Goal: Task Accomplishment & Management: Manage account settings

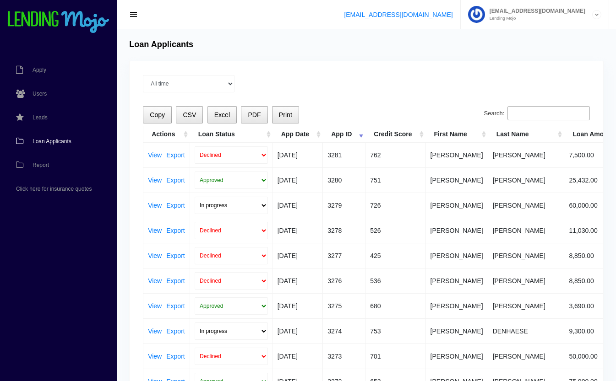
click at [54, 143] on span "Loan Applicants" at bounding box center [52, 141] width 39 height 5
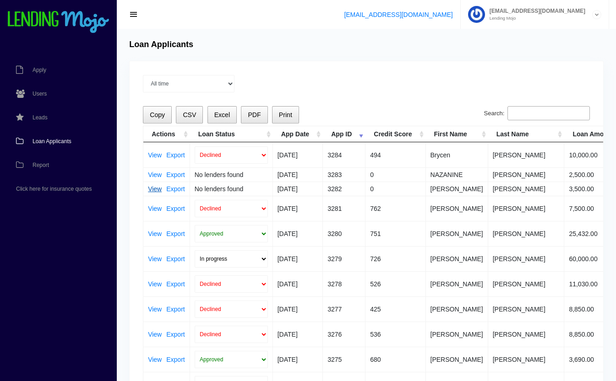
click at [151, 191] on link "View" at bounding box center [155, 189] width 14 height 6
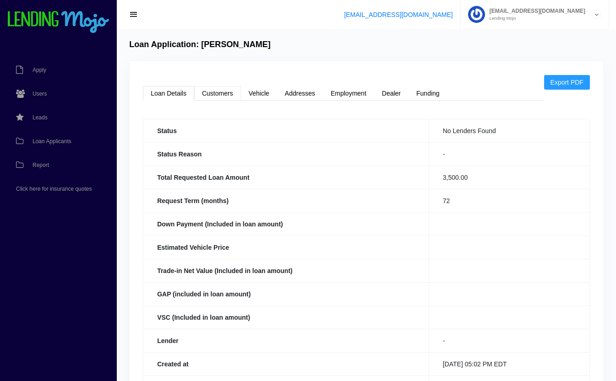
click at [208, 93] on link "Customers" at bounding box center [217, 93] width 47 height 15
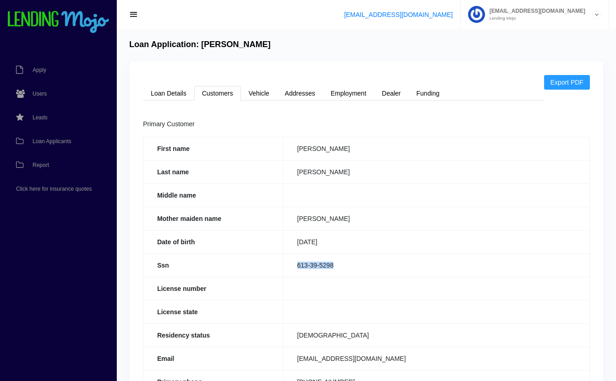
drag, startPoint x: 354, startPoint y: 265, endPoint x: 284, endPoint y: 260, distance: 70.7
click at [284, 260] on td "613-39-5298" at bounding box center [436, 265] width 306 height 23
copy td "613-39-5298"
click at [155, 94] on link "Loan Details" at bounding box center [168, 93] width 51 height 15
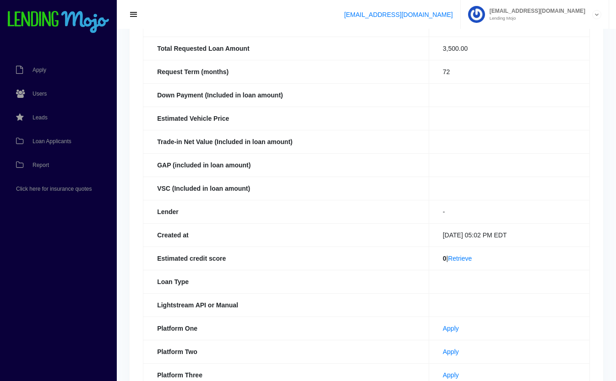
scroll to position [211, 0]
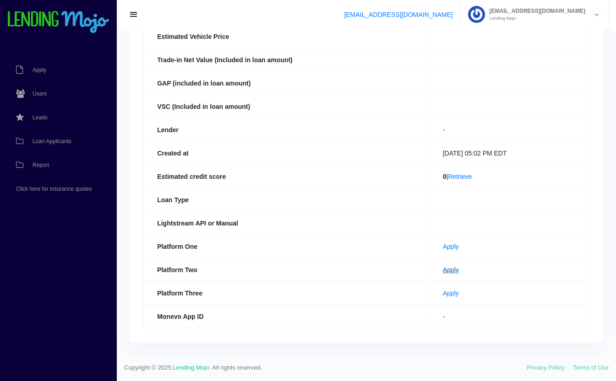
click at [443, 270] on link "Apply" at bounding box center [451, 269] width 16 height 7
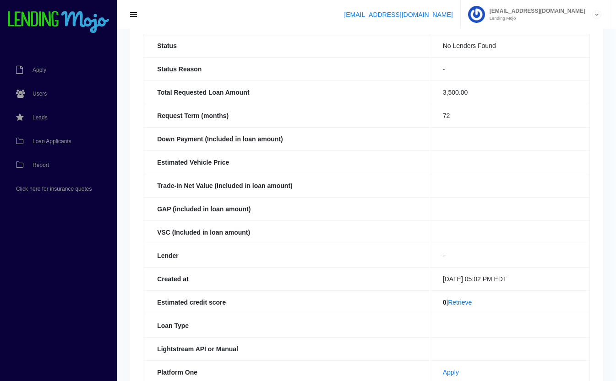
scroll to position [0, 0]
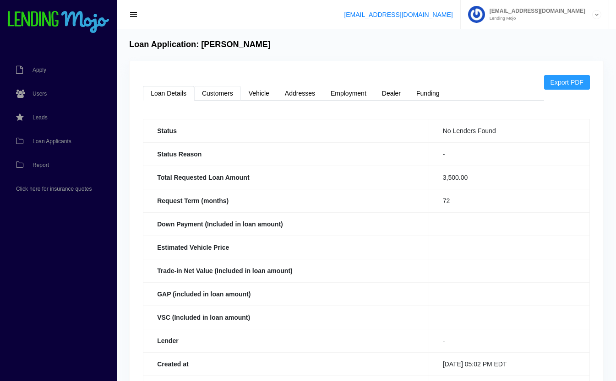
click at [226, 94] on link "Customers" at bounding box center [217, 93] width 47 height 15
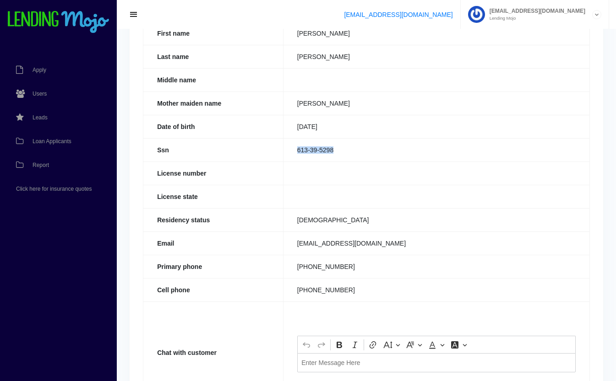
scroll to position [120, 0]
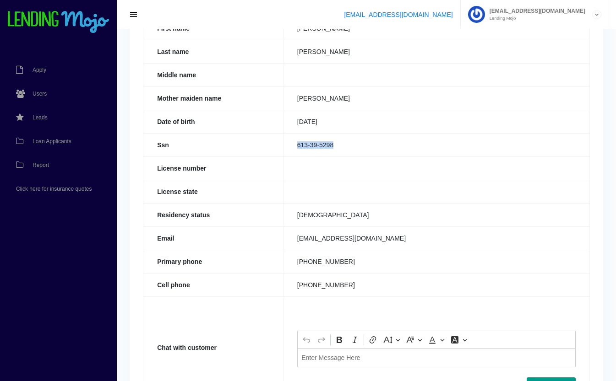
click at [366, 351] on div "Editor editing area: main. Press Alt+0 for help." at bounding box center [436, 357] width 278 height 19
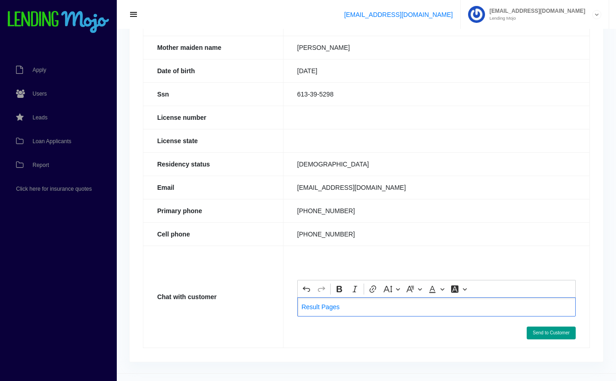
scroll to position [182, 0]
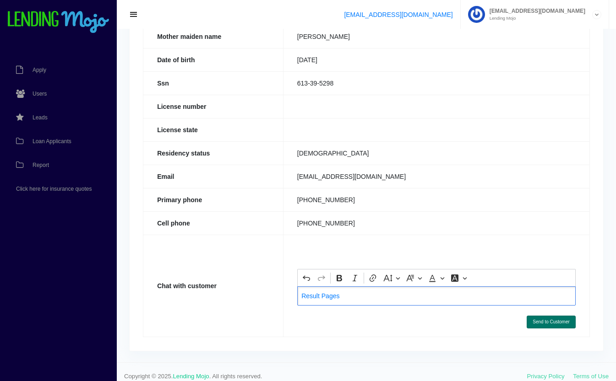
click at [560, 321] on button "Send to Customer" at bounding box center [551, 322] width 49 height 13
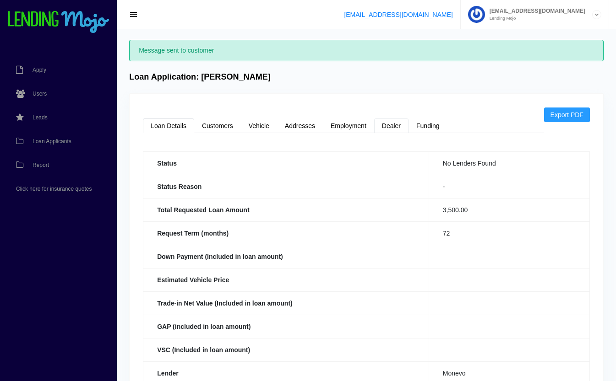
click at [401, 126] on link "Dealer" at bounding box center [391, 126] width 34 height 15
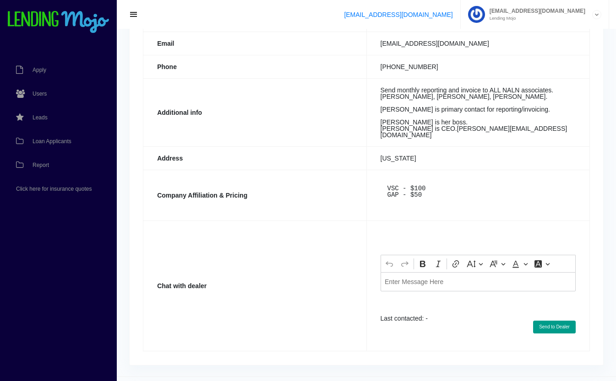
scroll to position [220, 0]
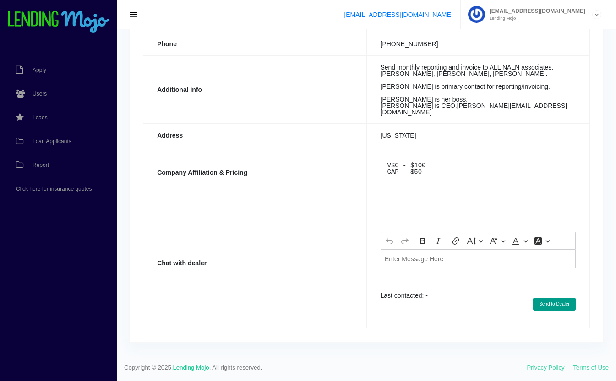
click at [412, 265] on div "Editor editing area: main. Press Alt+0 for help." at bounding box center [478, 259] width 195 height 19
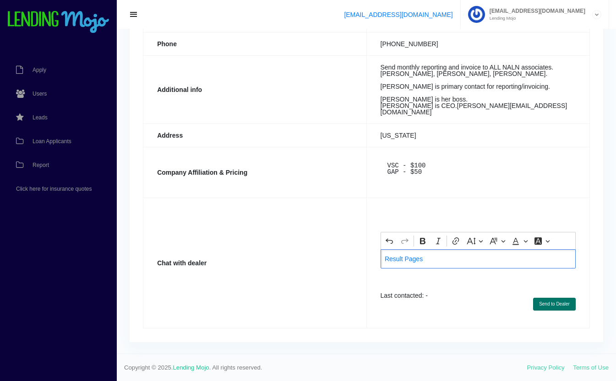
click at [556, 304] on button "Send to Dealer" at bounding box center [554, 304] width 43 height 13
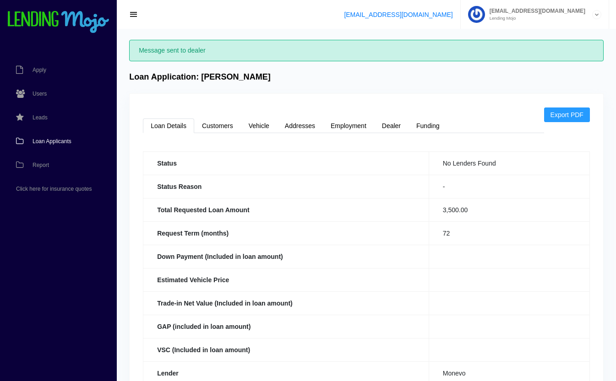
click at [50, 143] on span "Loan Applicants" at bounding box center [52, 141] width 39 height 5
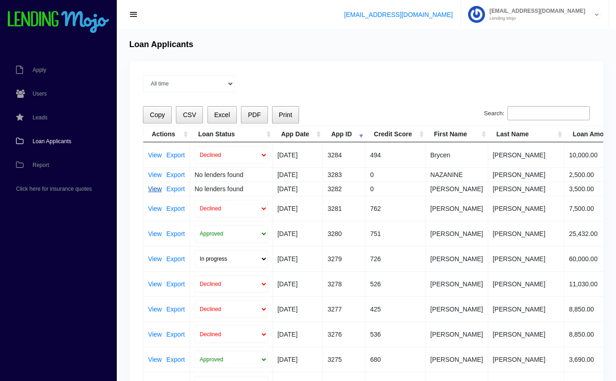
click at [150, 189] on link "View" at bounding box center [155, 189] width 14 height 6
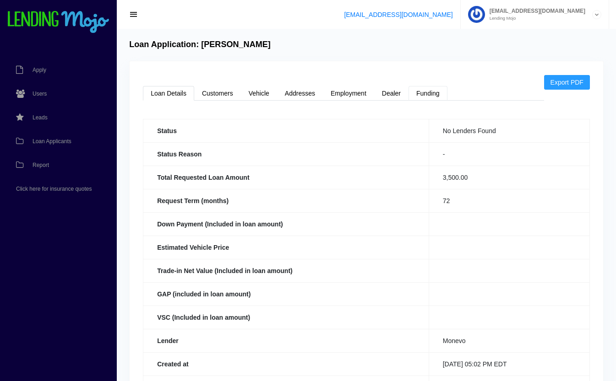
click at [427, 100] on link "Funding" at bounding box center [427, 93] width 39 height 15
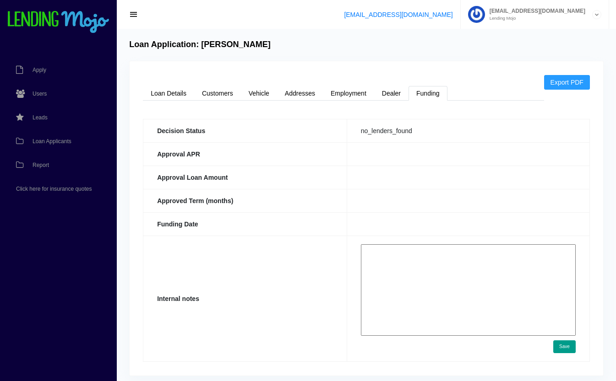
click at [452, 296] on textarea at bounding box center [468, 291] width 215 height 92
paste textarea "[URL][DOMAIN_NAME]"
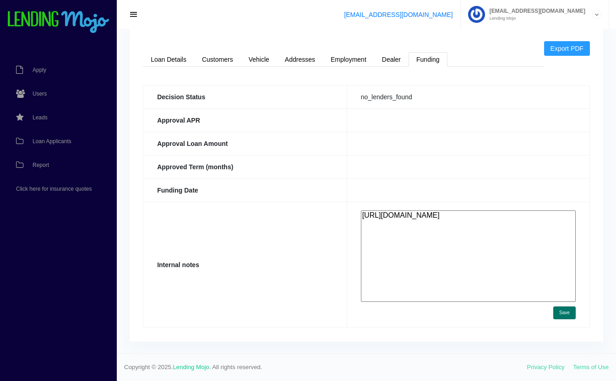
type textarea "[URL][DOMAIN_NAME]"
click at [569, 316] on button "Save" at bounding box center [564, 313] width 22 height 13
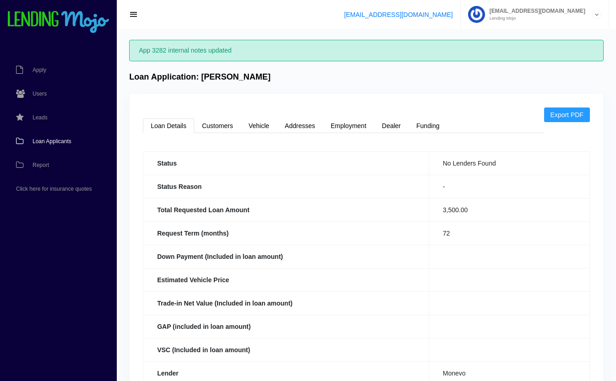
click at [43, 142] on span "Loan Applicants" at bounding box center [52, 141] width 39 height 5
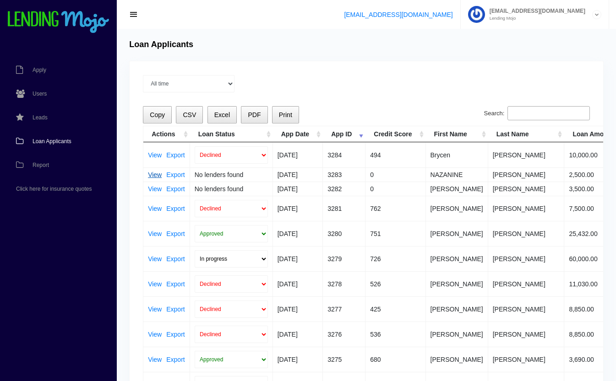
click at [150, 174] on link "View" at bounding box center [155, 175] width 14 height 6
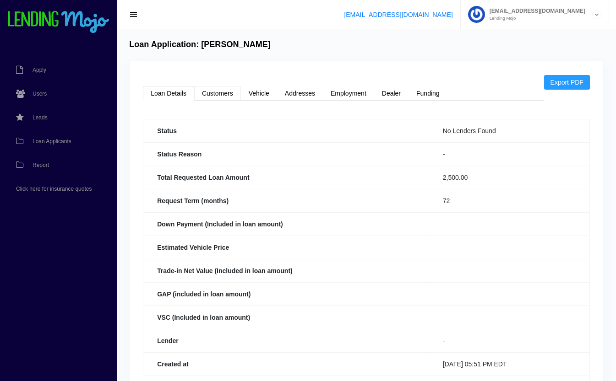
click at [222, 89] on link "Customers" at bounding box center [217, 93] width 47 height 15
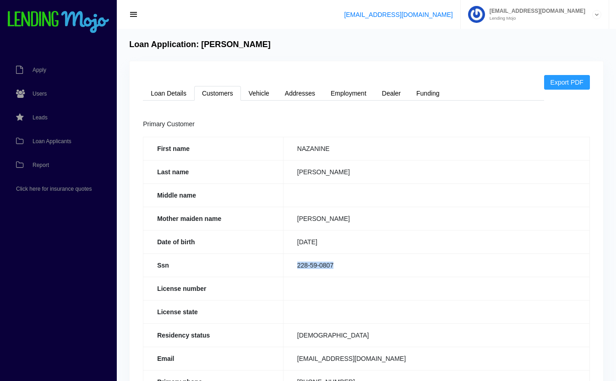
drag, startPoint x: 348, startPoint y: 263, endPoint x: 280, endPoint y: 265, distance: 67.3
click at [280, 265] on tr "Ssn 228-59-0807" at bounding box center [366, 265] width 446 height 23
copy tr "228-59-0807"
click at [178, 94] on link "Loan Details" at bounding box center [168, 93] width 51 height 15
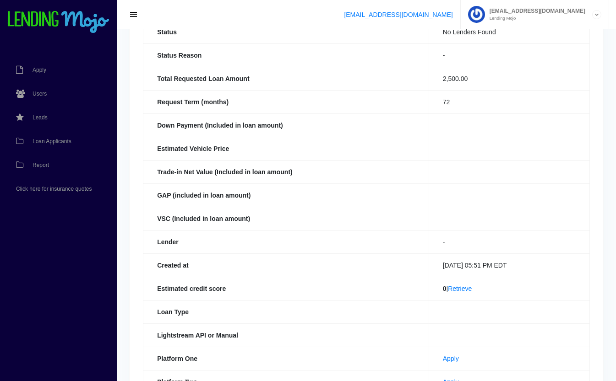
scroll to position [211, 0]
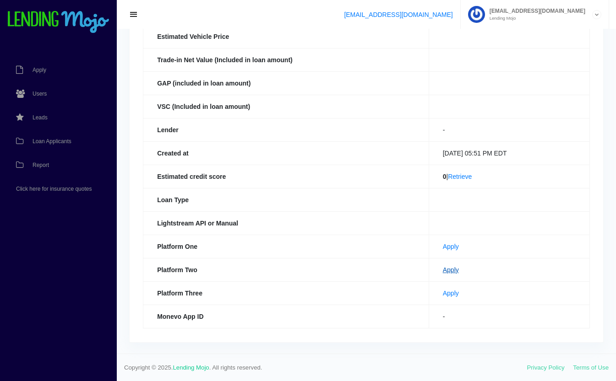
click at [443, 270] on link "Apply" at bounding box center [451, 269] width 16 height 7
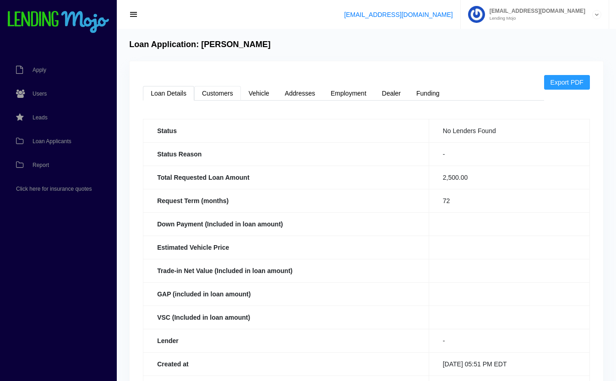
click at [224, 93] on link "Customers" at bounding box center [217, 93] width 47 height 15
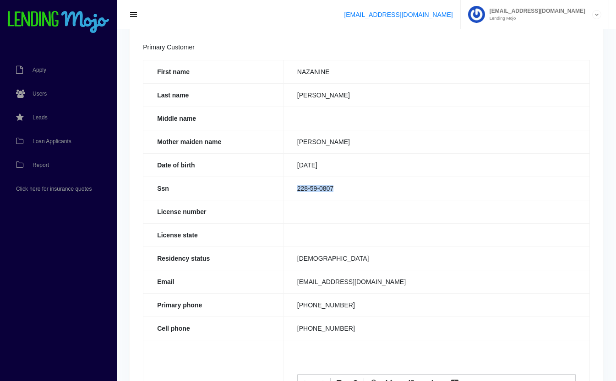
scroll to position [191, 0]
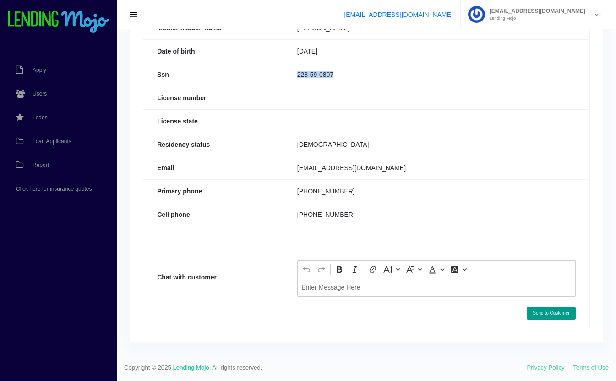
click at [341, 294] on div "Editor editing area: main. Press Alt+0 for help." at bounding box center [436, 287] width 278 height 19
click at [550, 315] on button "Send to Customer" at bounding box center [551, 313] width 49 height 13
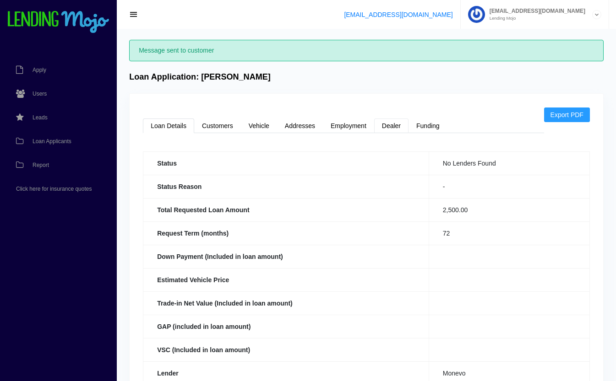
click at [404, 125] on link "Dealer" at bounding box center [391, 126] width 34 height 15
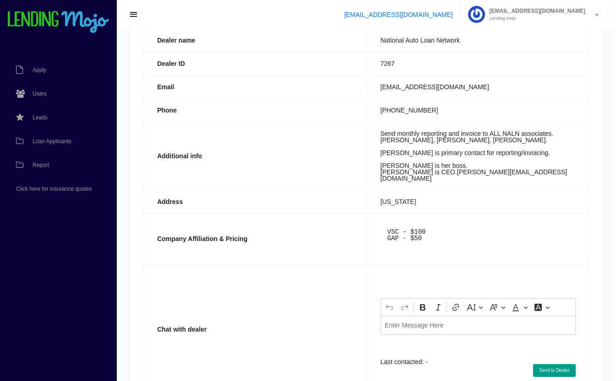
scroll to position [144, 0]
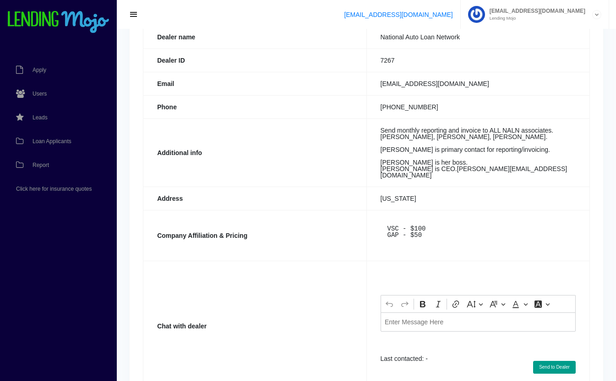
click at [412, 332] on div "Editor editing area: main. Press Alt+0 for help." at bounding box center [478, 322] width 195 height 19
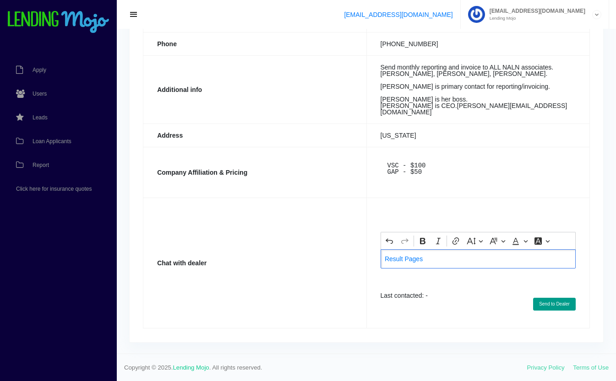
scroll to position [209, 0]
click at [556, 311] on button "Send to Dealer" at bounding box center [554, 304] width 43 height 13
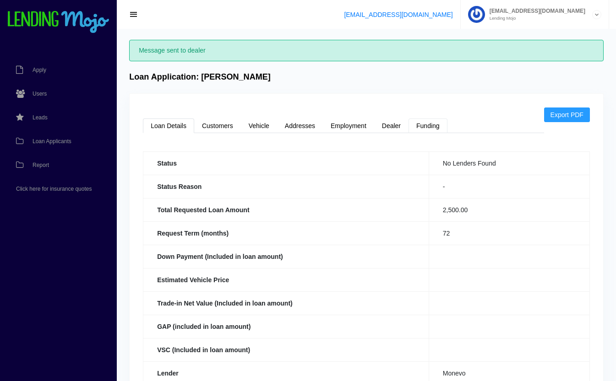
click at [439, 126] on link "Funding" at bounding box center [427, 126] width 39 height 15
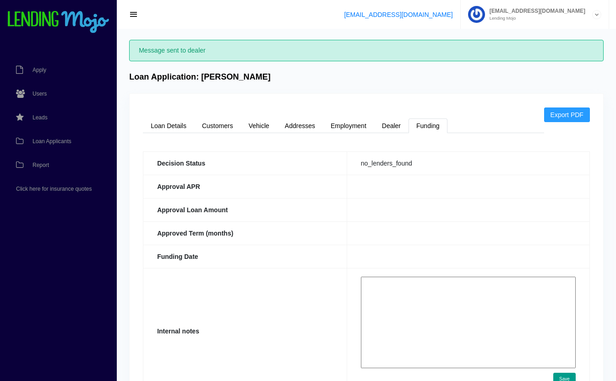
scroll to position [66, 0]
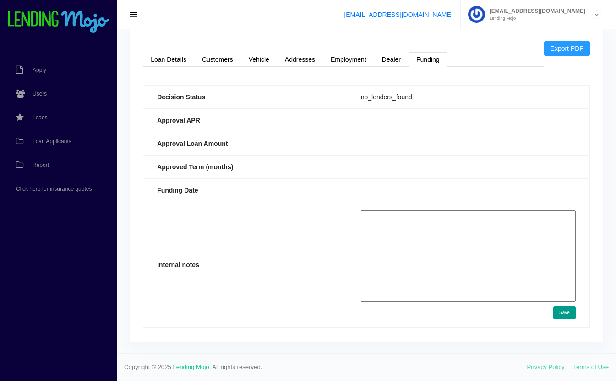
click at [433, 246] on textarea at bounding box center [468, 257] width 215 height 92
paste textarea "[URL][DOMAIN_NAME]"
type textarea "[URL][DOMAIN_NAME]"
click at [566, 314] on button "Save" at bounding box center [564, 313] width 22 height 13
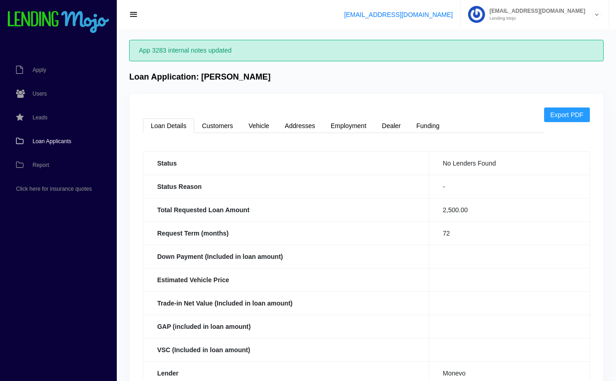
drag, startPoint x: 0, startPoint y: 0, endPoint x: 49, endPoint y: 140, distance: 148.4
click at [49, 140] on span "Loan Applicants" at bounding box center [52, 141] width 39 height 5
